Goal: Task Accomplishment & Management: Manage account settings

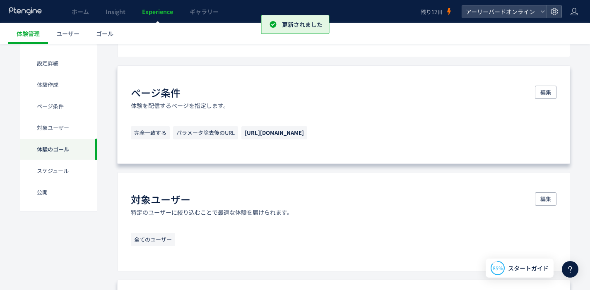
scroll to position [331, 0]
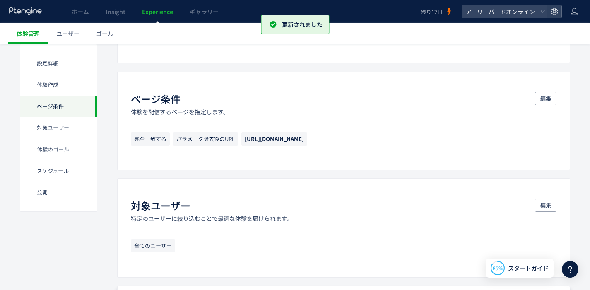
click at [164, 9] on span "Experience" at bounding box center [157, 11] width 31 height 8
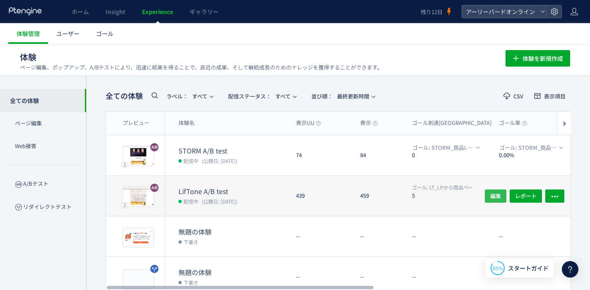
click at [490, 196] on span "編集" at bounding box center [495, 195] width 11 height 13
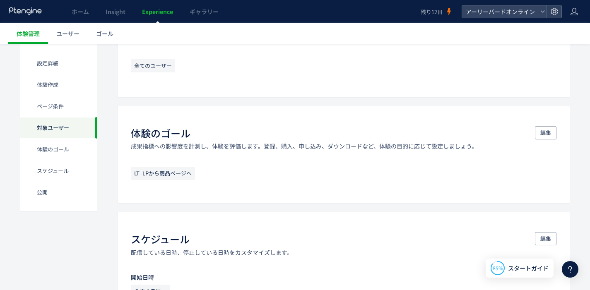
scroll to position [540, 0]
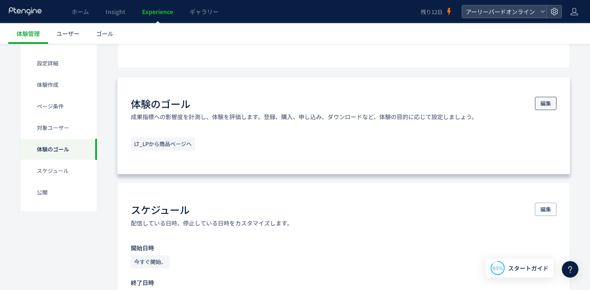
click at [548, 102] on span "編集" at bounding box center [545, 103] width 11 height 13
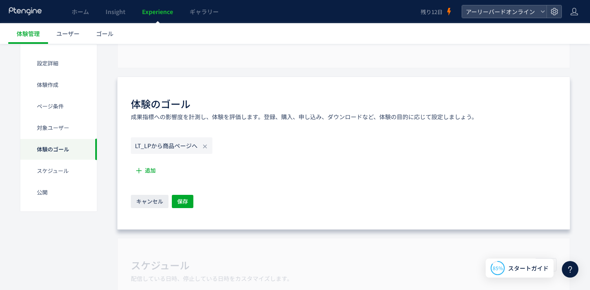
click at [175, 149] on icon "LT_LPから商品ページへ" at bounding box center [166, 145] width 62 height 8
click at [150, 170] on span "追加" at bounding box center [150, 170] width 11 height 13
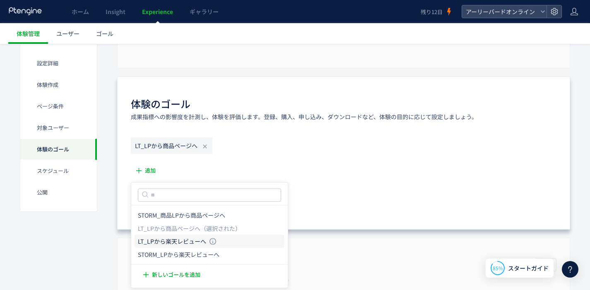
click at [172, 240] on icon "LT_LPから楽天レビューへ" at bounding box center [172, 241] width 68 height 8
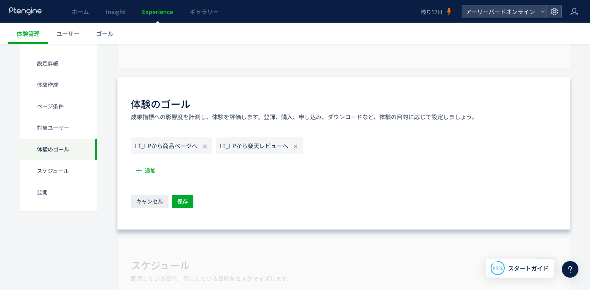
drag, startPoint x: 313, startPoint y: 172, endPoint x: 304, endPoint y: 173, distance: 9.2
click at [312, 172] on div "LT_LPから商品ページへ LT_LPから楽天レビューへ 追加 キャンセル 保存" at bounding box center [343, 173] width 425 height 72
click at [191, 200] on button "保存" at bounding box center [183, 201] width 22 height 13
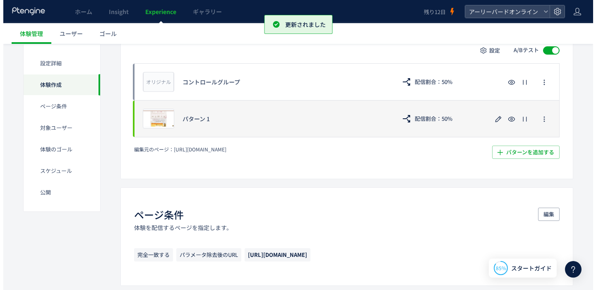
scroll to position [0, 0]
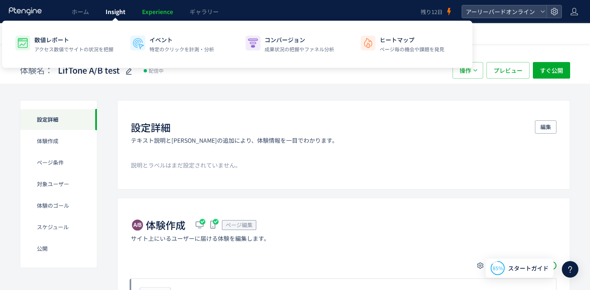
click at [116, 13] on span "Insight" at bounding box center [115, 11] width 20 height 8
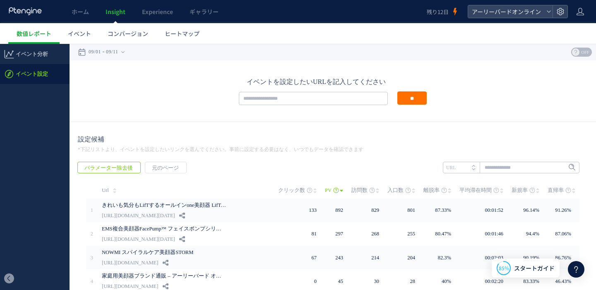
click at [156, 13] on span "Experience" at bounding box center [157, 11] width 31 height 8
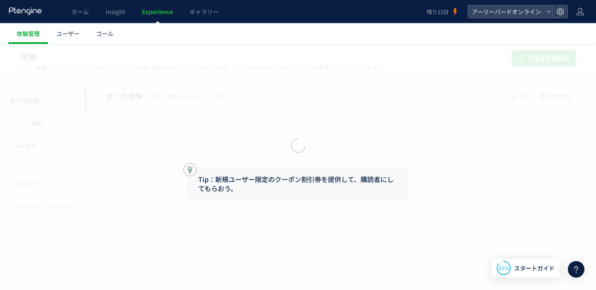
click at [122, 13] on div at bounding box center [298, 145] width 596 height 290
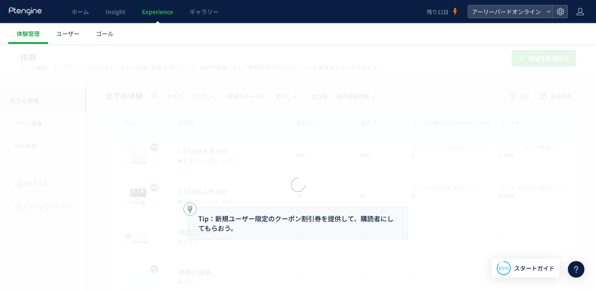
click at [111, 17] on div at bounding box center [298, 145] width 596 height 290
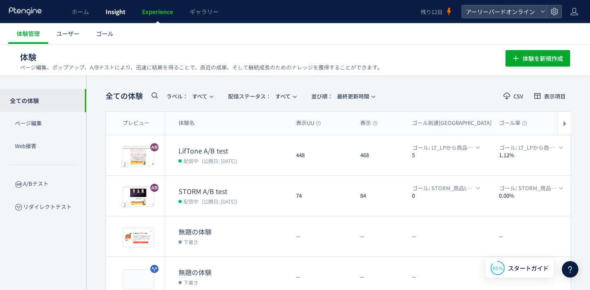
click at [115, 14] on span "Insight" at bounding box center [115, 11] width 20 height 8
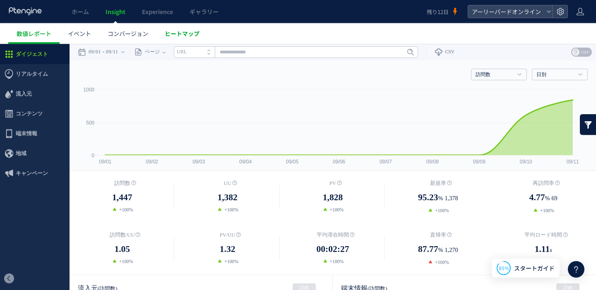
click at [184, 36] on span "ヒートマップ" at bounding box center [182, 33] width 35 height 8
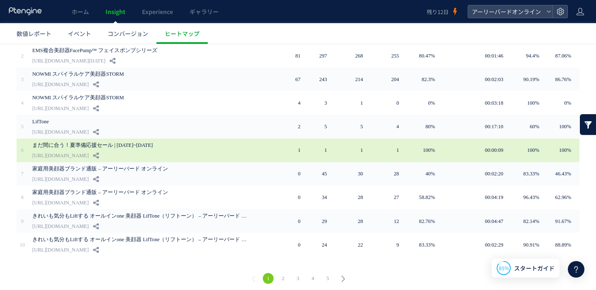
scroll to position [87, 0]
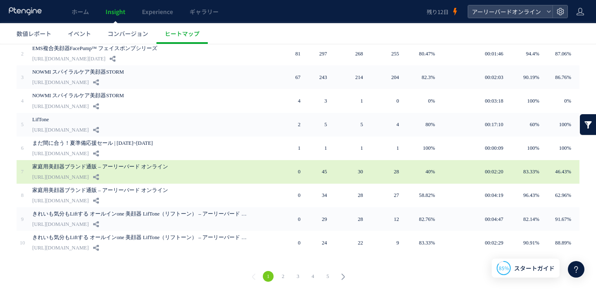
click at [89, 172] on link "[URL][DOMAIN_NAME]" at bounding box center [60, 177] width 56 height 10
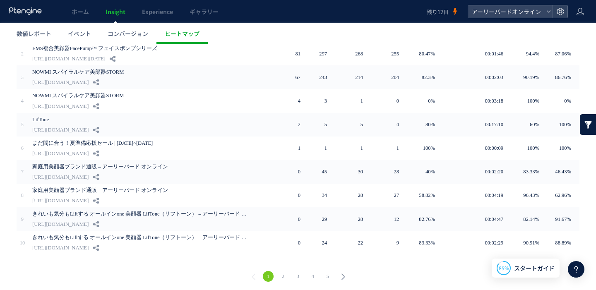
drag, startPoint x: 577, startPoint y: 266, endPoint x: 560, endPoint y: 212, distance: 56.7
click at [577, 266] on icon at bounding box center [576, 269] width 10 height 10
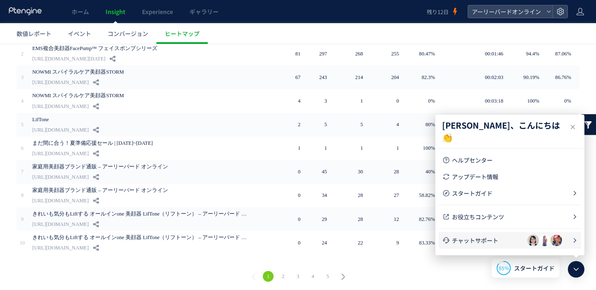
click at [493, 239] on span "チャットサポート" at bounding box center [489, 240] width 75 height 8
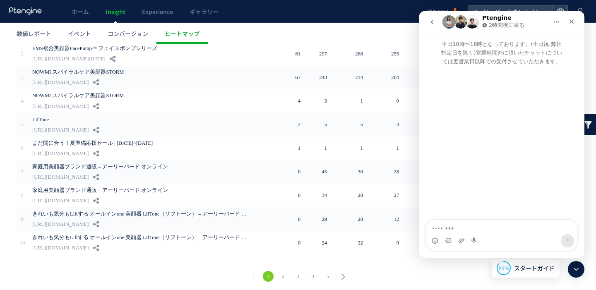
scroll to position [0, 0]
click at [456, 237] on div "Intercom Messenger" at bounding box center [501, 240] width 151 height 13
click at [457, 232] on textarea "メッセージ..." at bounding box center [501, 227] width 151 height 14
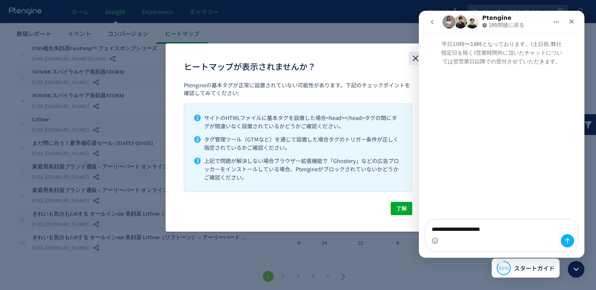
click at [413, 60] on icon "close" at bounding box center [415, 58] width 10 height 10
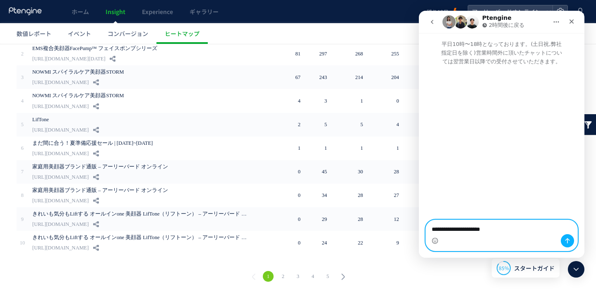
click at [561, 228] on textarea "**********" at bounding box center [501, 227] width 151 height 14
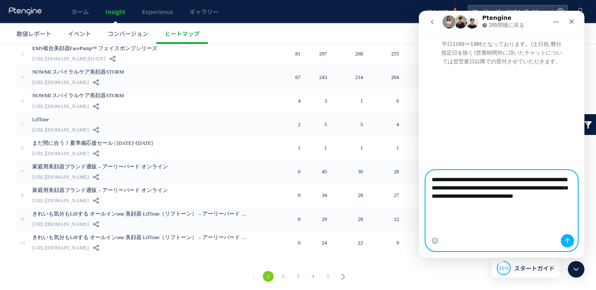
type textarea "**********"
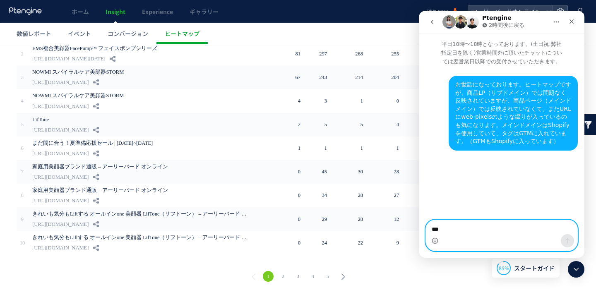
type textarea "**"
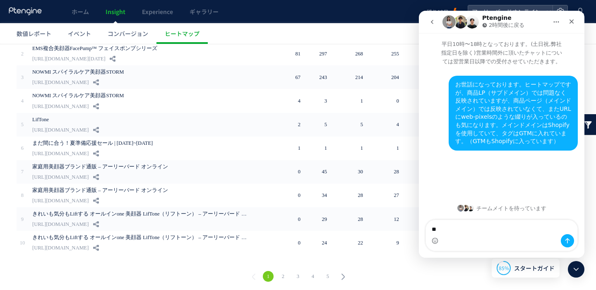
type textarea "*"
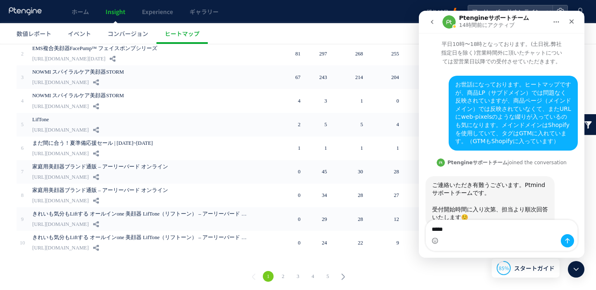
scroll to position [24, 0]
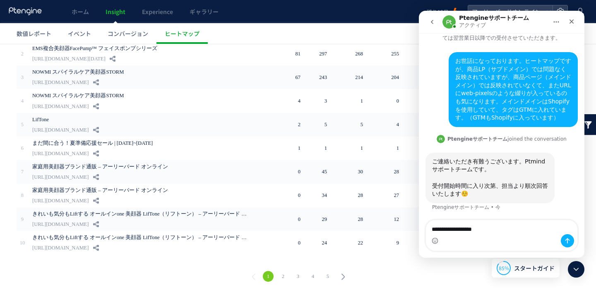
type textarea "**********"
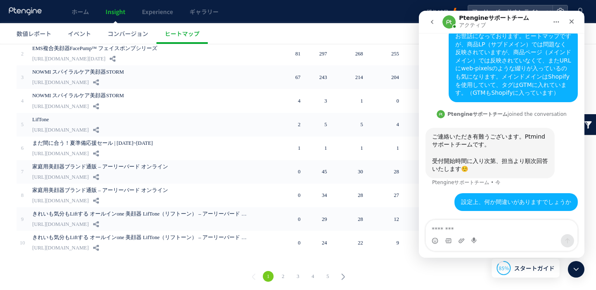
type textarea "**********"
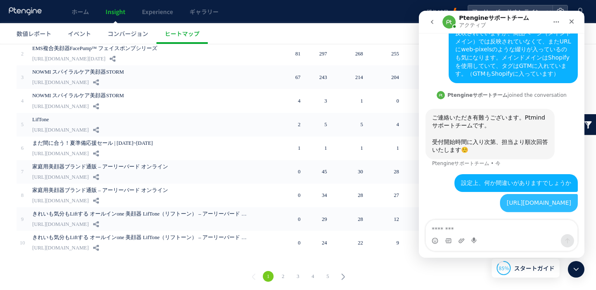
scroll to position [149, 0]
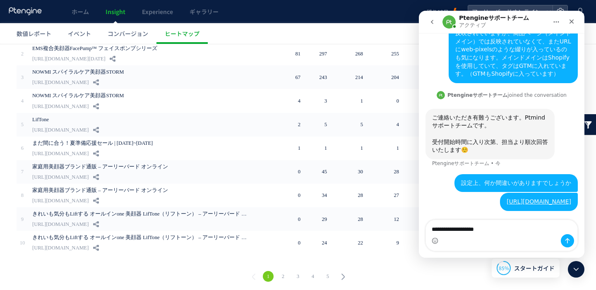
type textarea "**********"
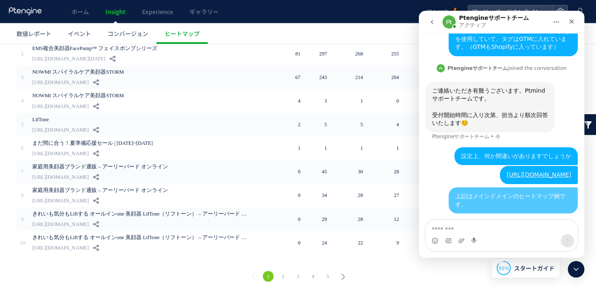
scroll to position [175, 0]
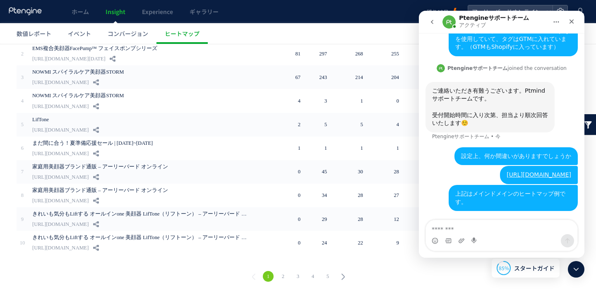
click at [161, 265] on div "1 2 3 4 5" at bounding box center [297, 278] width 579 height 30
click at [298, 36] on ul "数値レポート イベント コンバージョン ヒートマップ" at bounding box center [301, 33] width 587 height 21
